Goal: Obtain resource: Download file/media

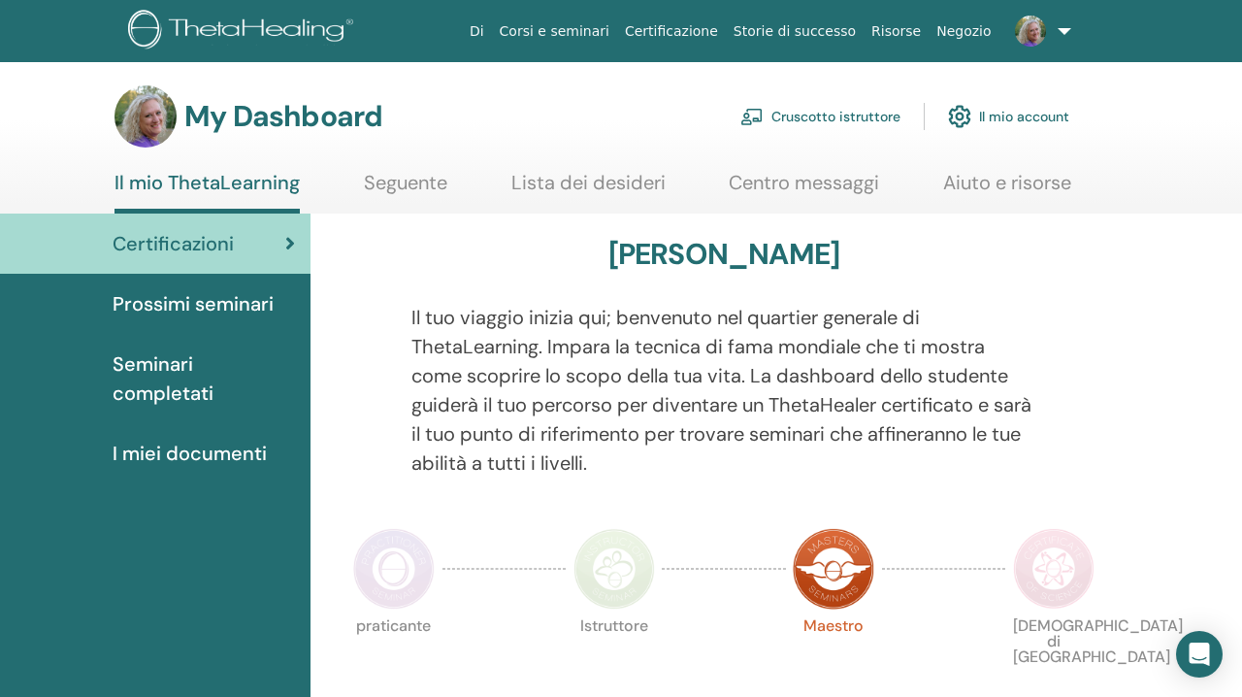
click at [786, 114] on link "Cruscotto istruttore" at bounding box center [820, 116] width 160 height 43
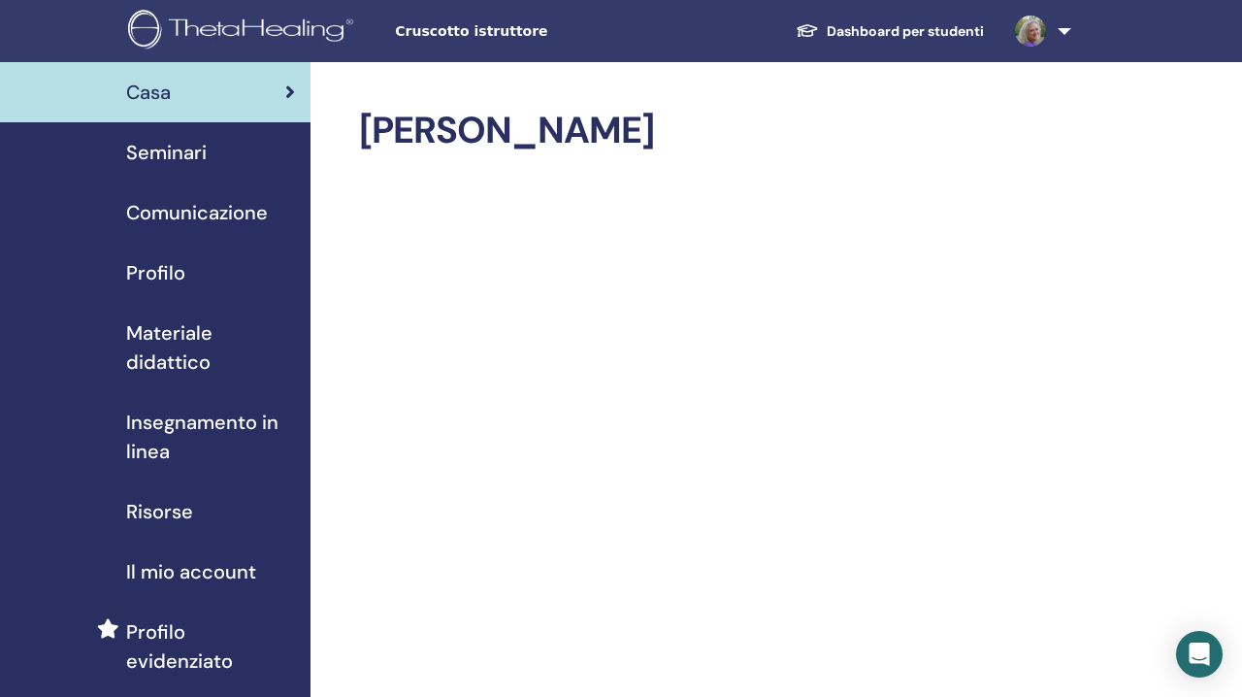
click at [152, 342] on span "Materiale didattico" at bounding box center [210, 347] width 169 height 58
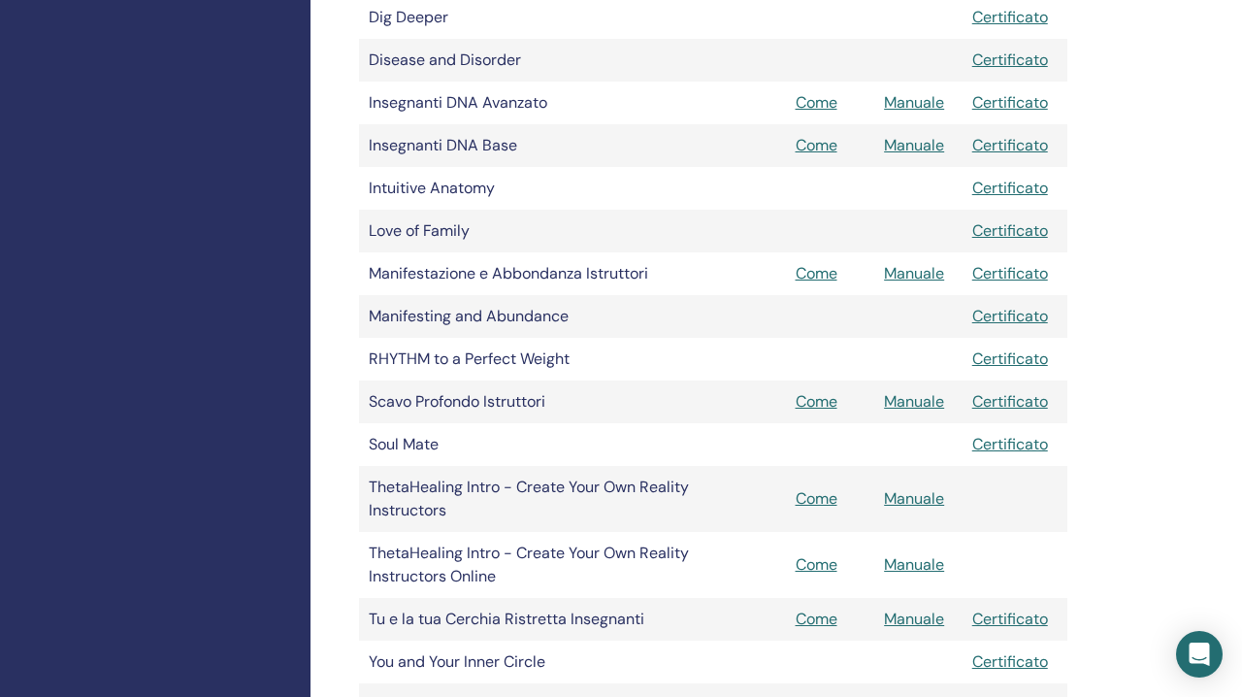
scroll to position [831, 0]
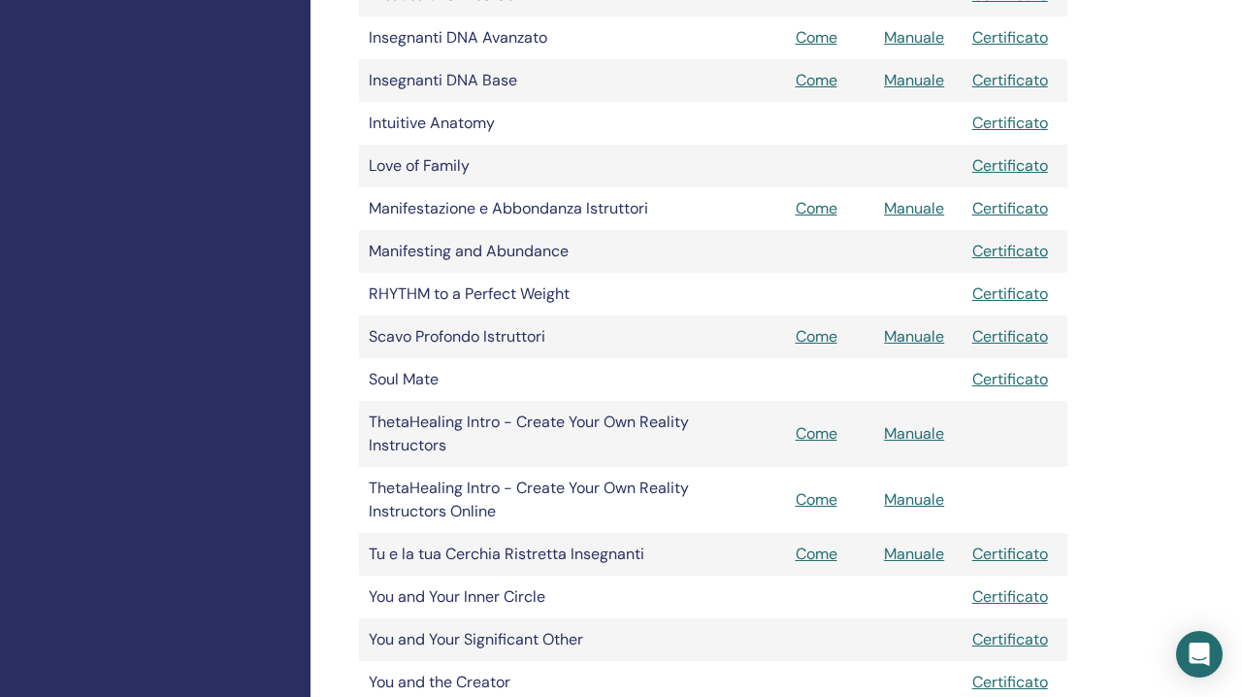
click at [917, 74] on link "Manuale" at bounding box center [914, 80] width 60 height 20
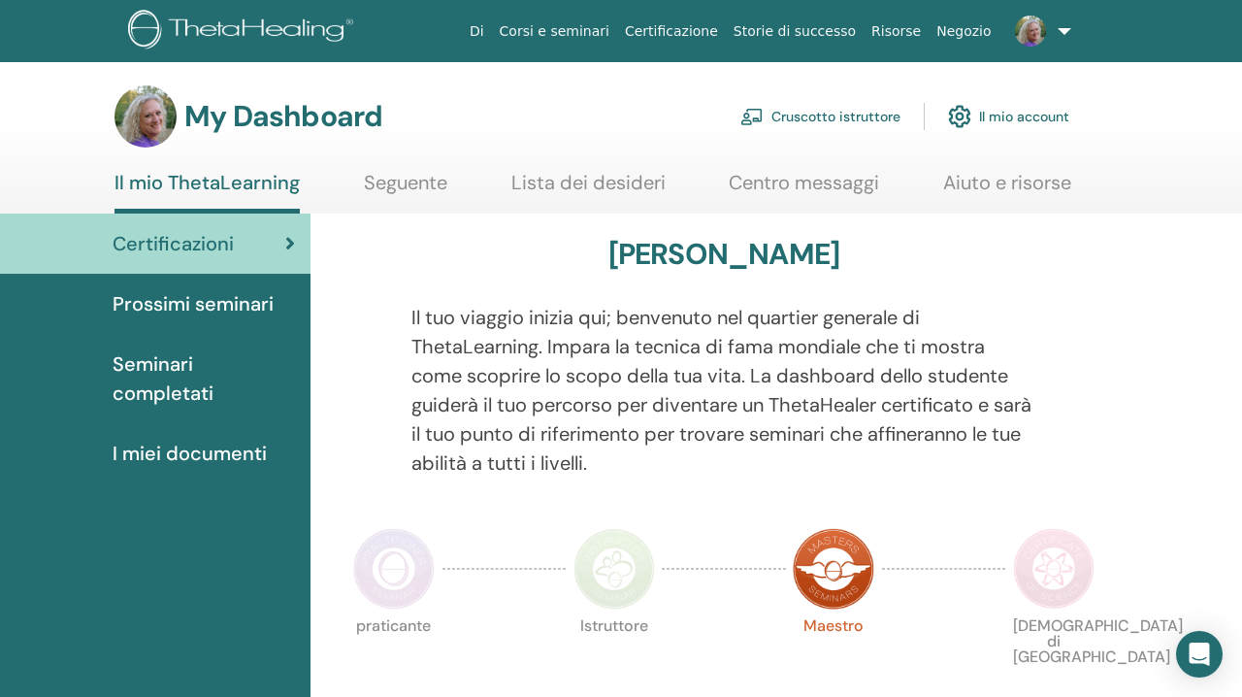
click at [784, 125] on link "Cruscotto istruttore" at bounding box center [820, 116] width 160 height 43
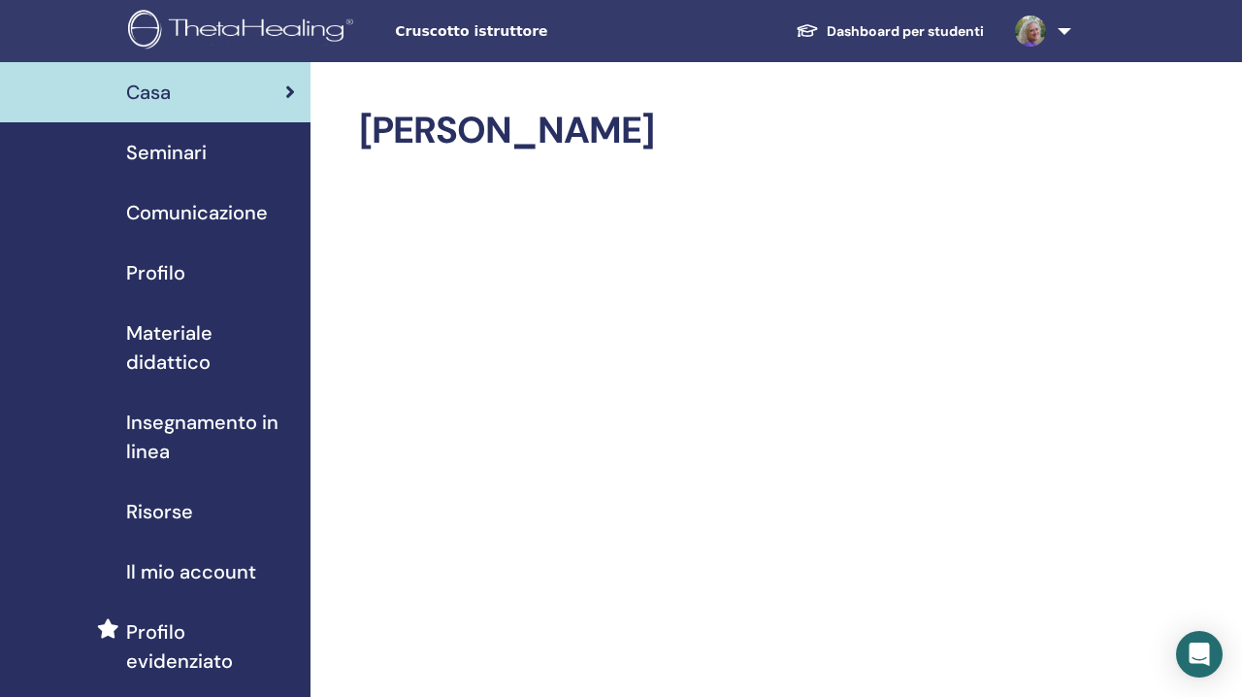
click at [182, 350] on span "Materiale didattico" at bounding box center [210, 347] width 169 height 58
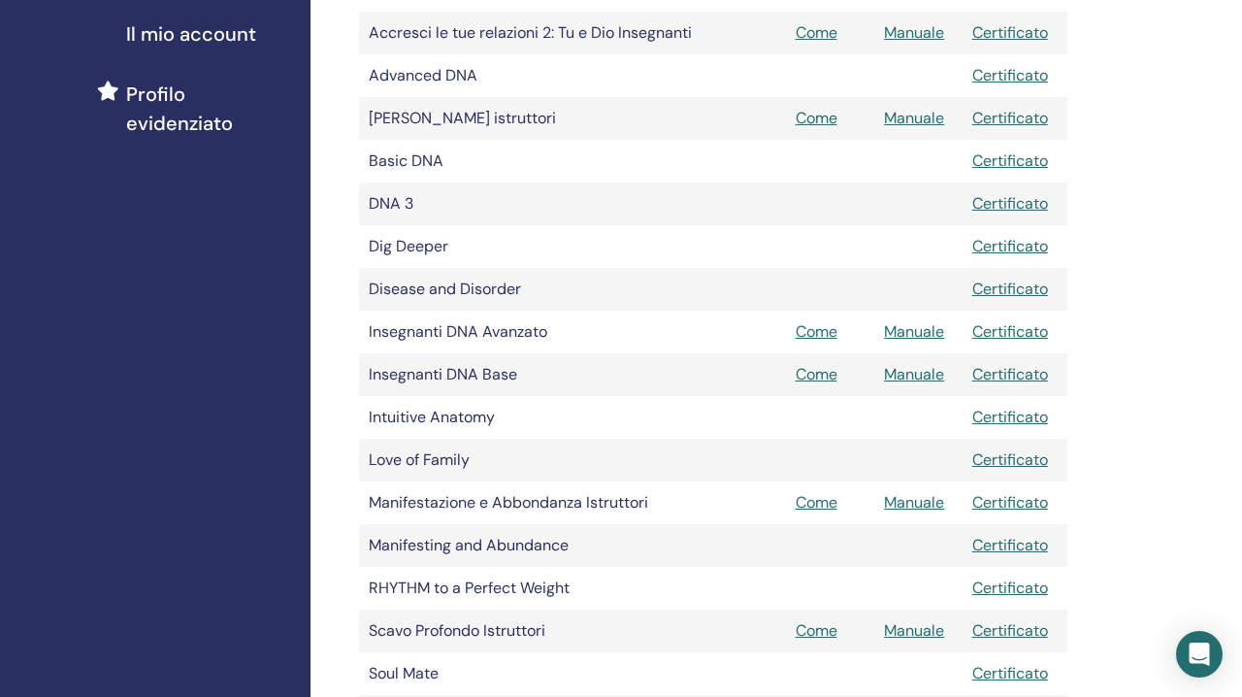
scroll to position [533, 0]
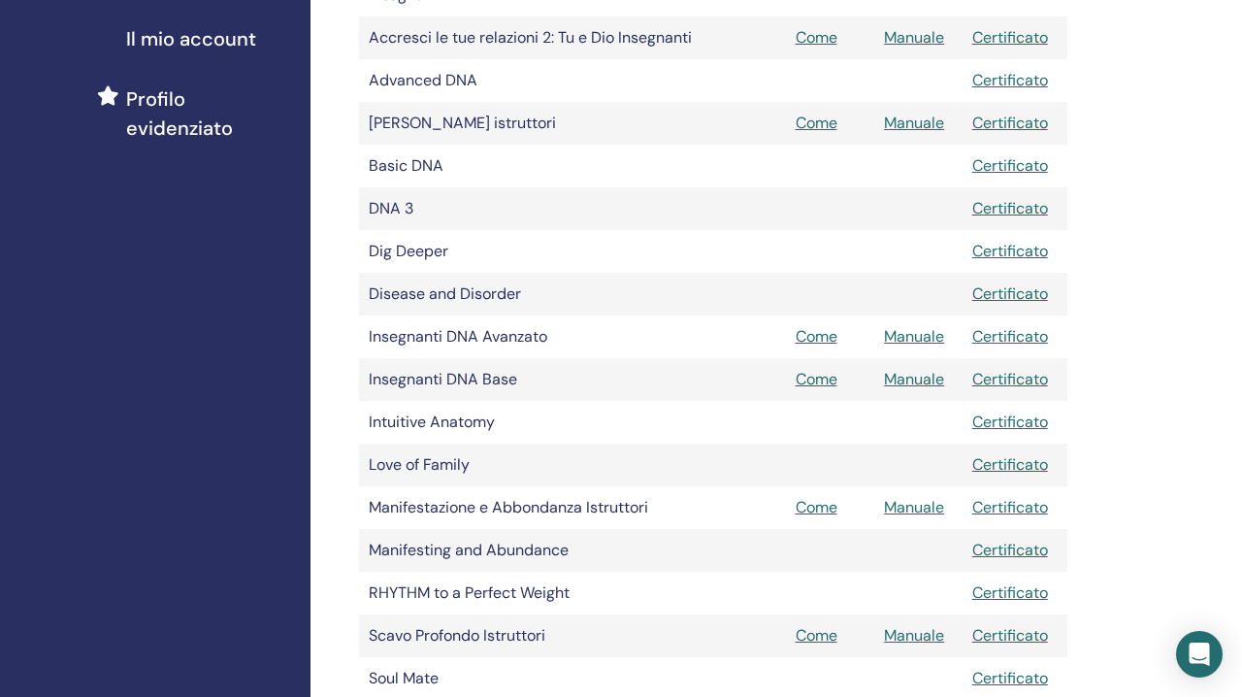
click at [916, 338] on link "Manuale" at bounding box center [914, 336] width 60 height 20
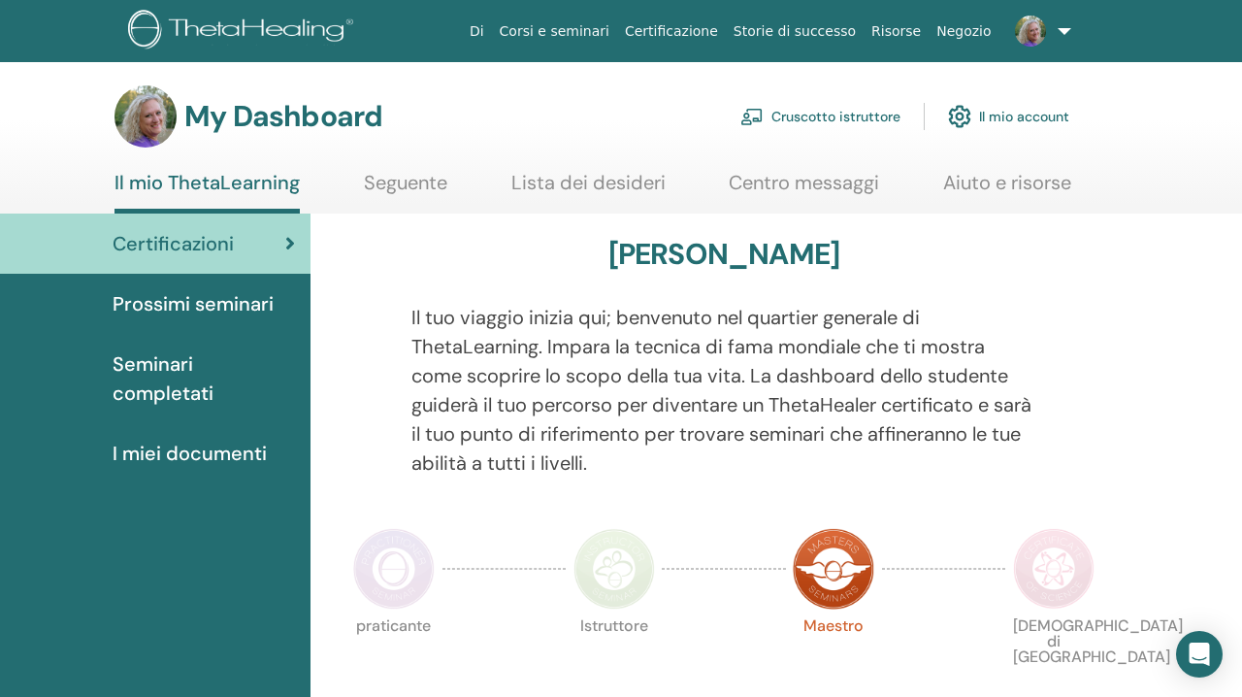
click at [776, 105] on link "Cruscotto istruttore" at bounding box center [820, 116] width 160 height 43
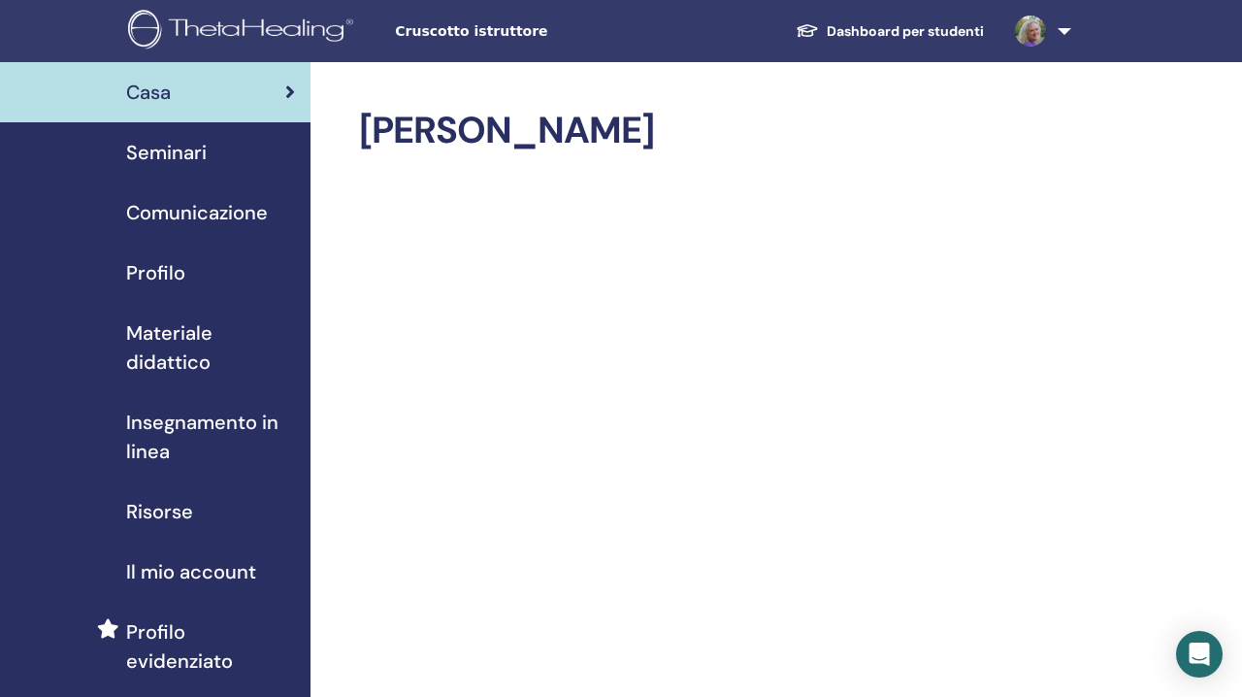
click at [159, 338] on span "Materiale didattico" at bounding box center [210, 347] width 169 height 58
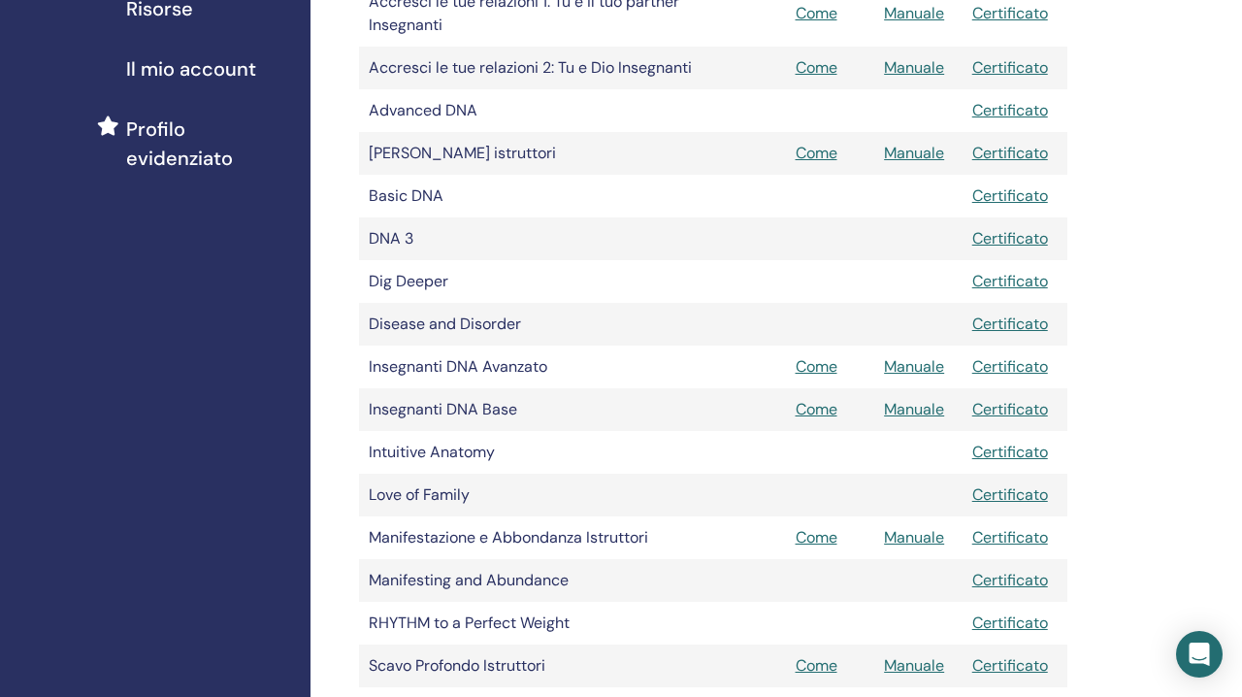
scroll to position [494, 0]
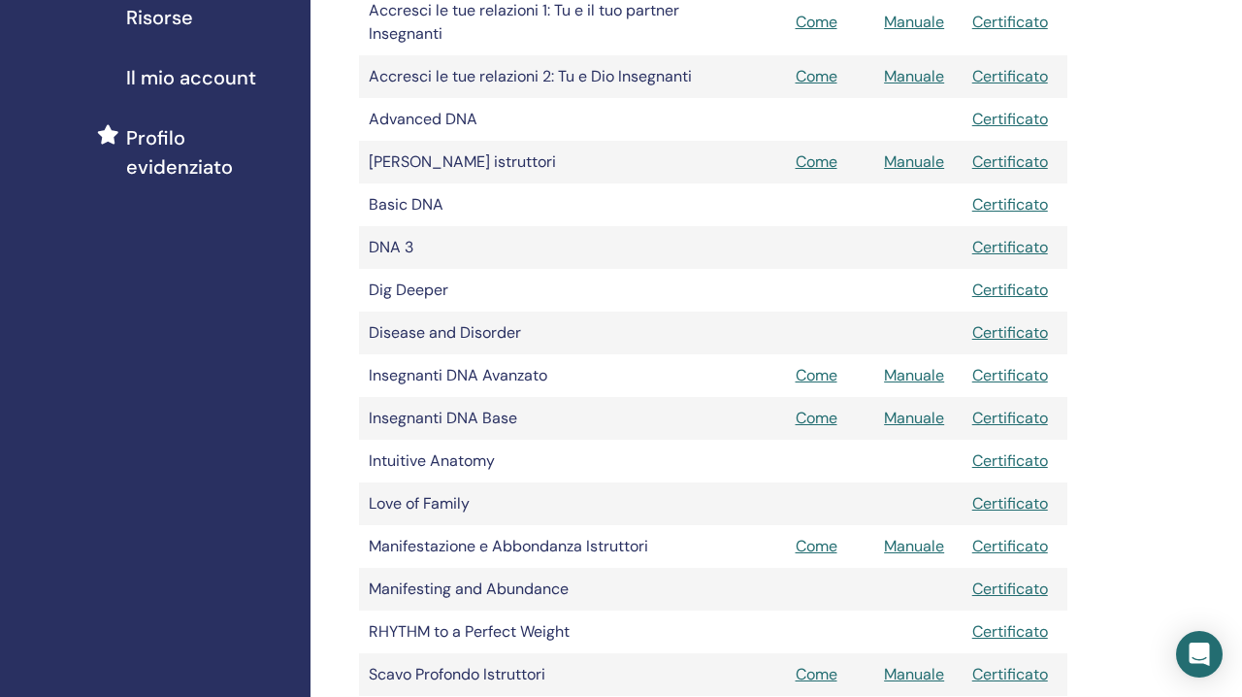
click at [825, 379] on link "Come" at bounding box center [816, 375] width 42 height 20
